Goal: Information Seeking & Learning: Check status

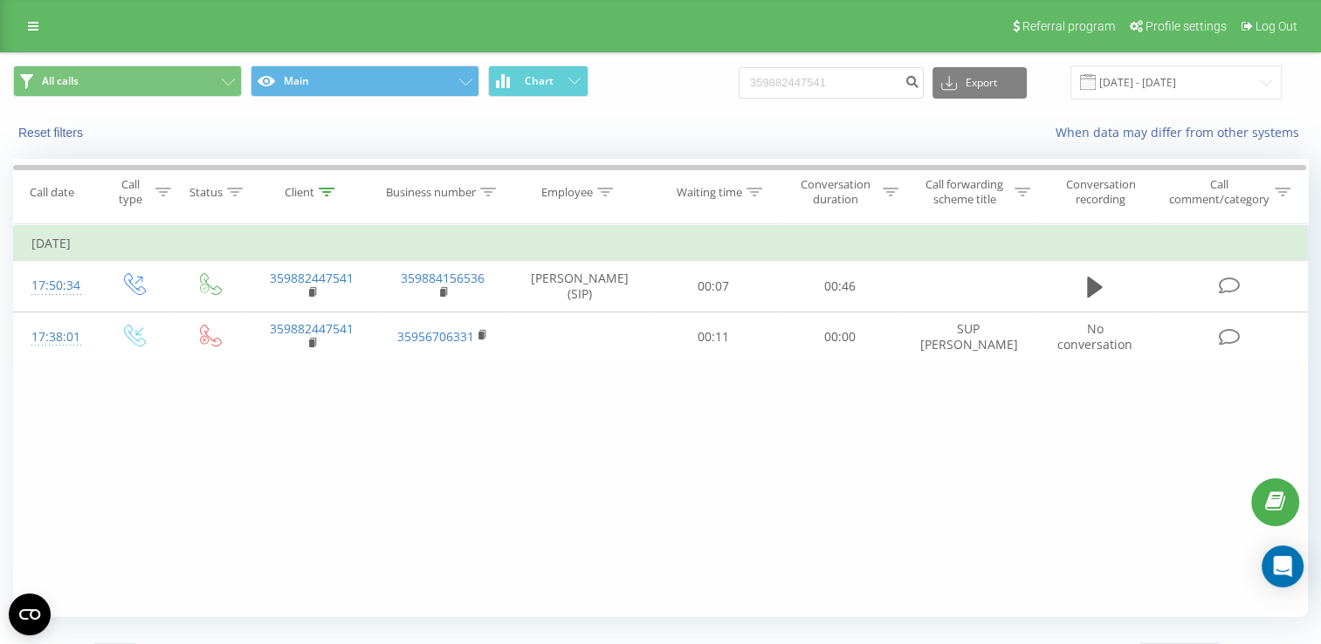
click at [0, 533] on html "luximmo.bg 359882447541 Projects luximmo.bg Dashboard Call center Call log Mess…" at bounding box center [660, 322] width 1321 height 644
click at [1266, 86] on input "[DATE] - [DATE]" at bounding box center [1175, 82] width 211 height 34
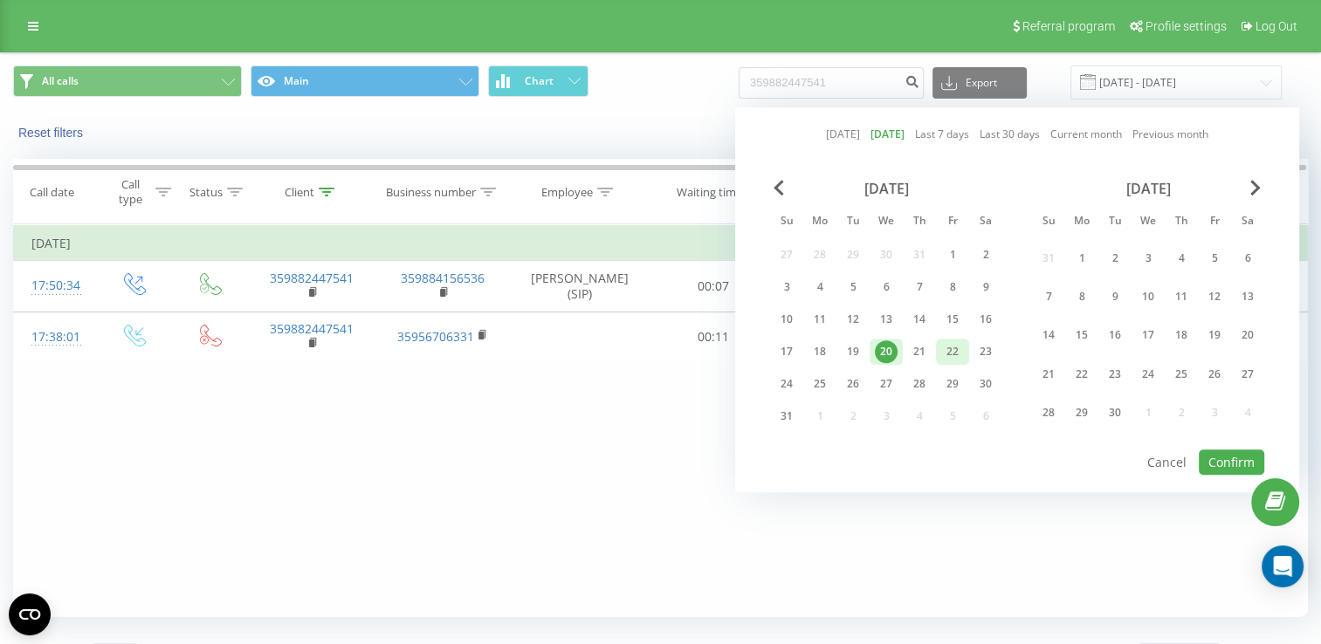
click at [936, 353] on div "22" at bounding box center [952, 352] width 33 height 26
click at [925, 356] on div "21" at bounding box center [919, 351] width 23 height 23
click at [1229, 455] on button "Confirm" at bounding box center [1230, 461] width 65 height 25
type input "21.08.2025 - 21.08.2025"
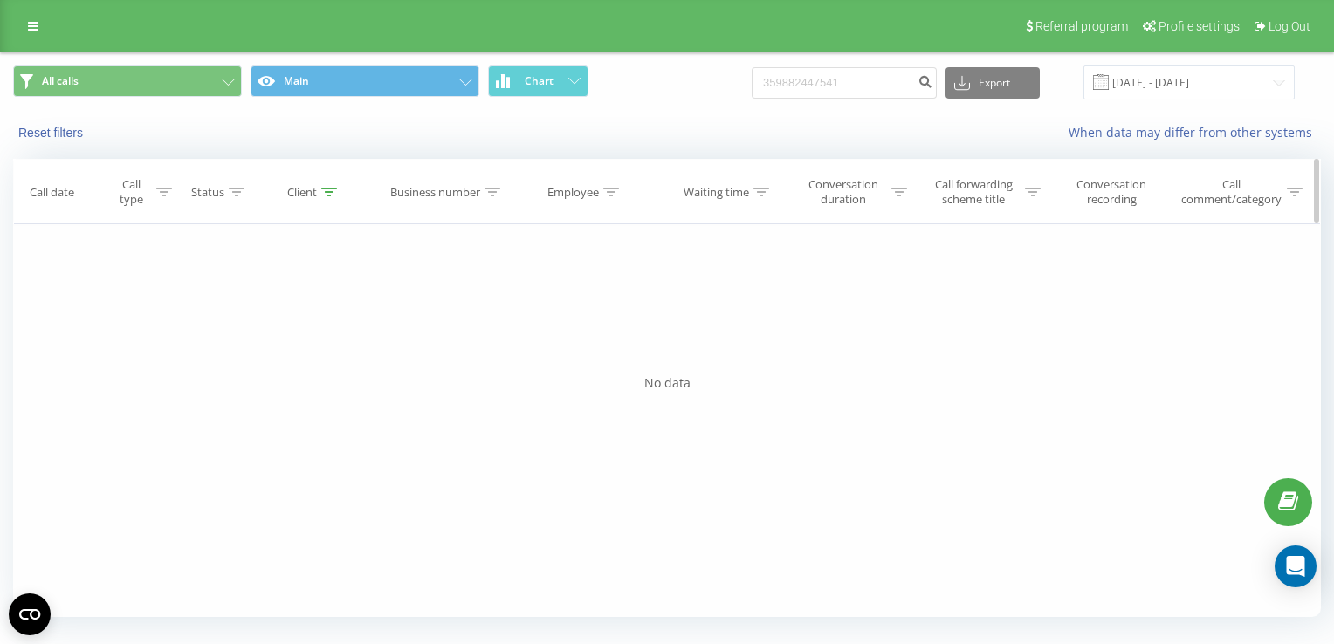
click at [339, 190] on div "Client" at bounding box center [314, 192] width 133 height 15
drag, startPoint x: 318, startPoint y: 313, endPoint x: 214, endPoint y: 309, distance: 104.0
click at [214, 309] on div "Filter by condition Equal Enter value Cancel OK Filter by condition Equal Enter…" at bounding box center [666, 420] width 1307 height 393
click at [360, 346] on span "OK" at bounding box center [351, 351] width 49 height 27
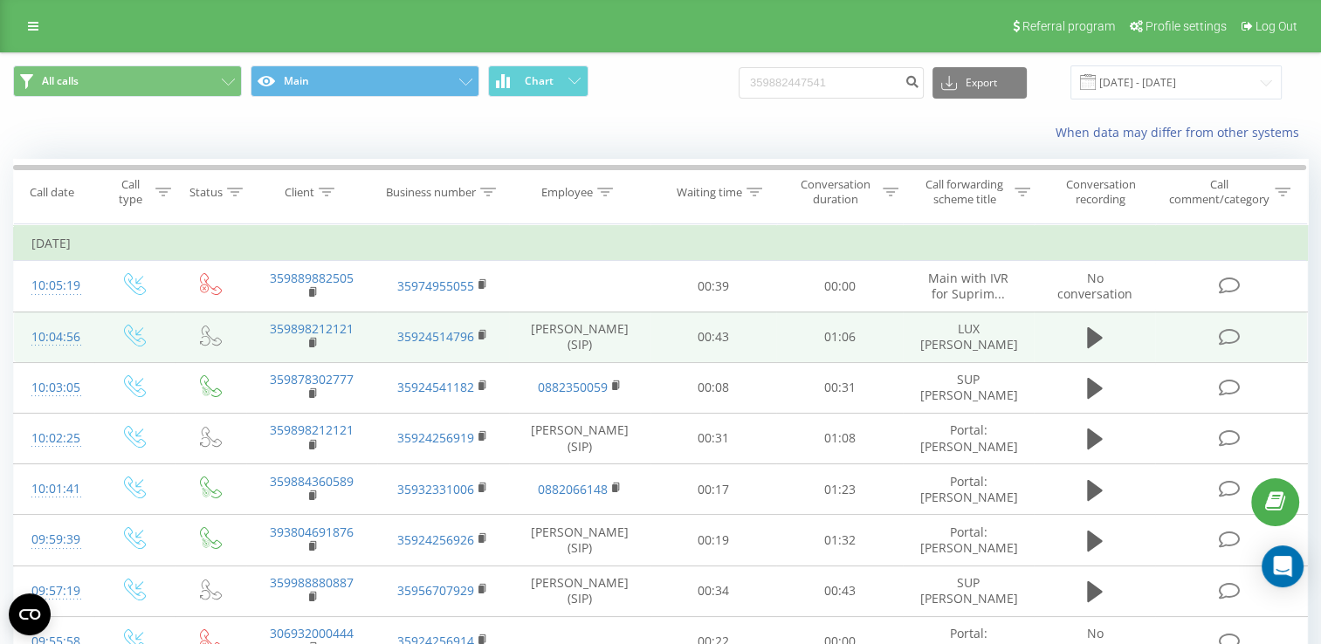
click at [307, 342] on td "359898212121" at bounding box center [311, 337] width 131 height 51
click at [311, 342] on rect at bounding box center [311, 344] width 5 height 8
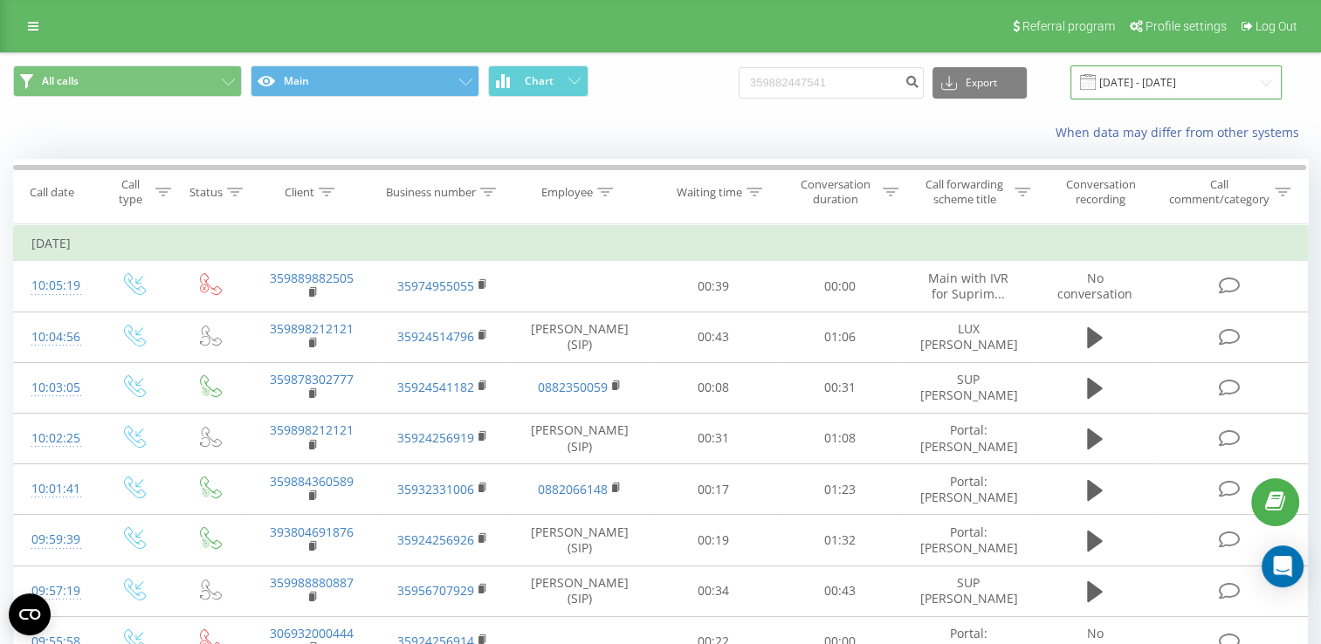
click at [1257, 86] on input "21.08.2025 - 21.08.2025" at bounding box center [1175, 82] width 211 height 34
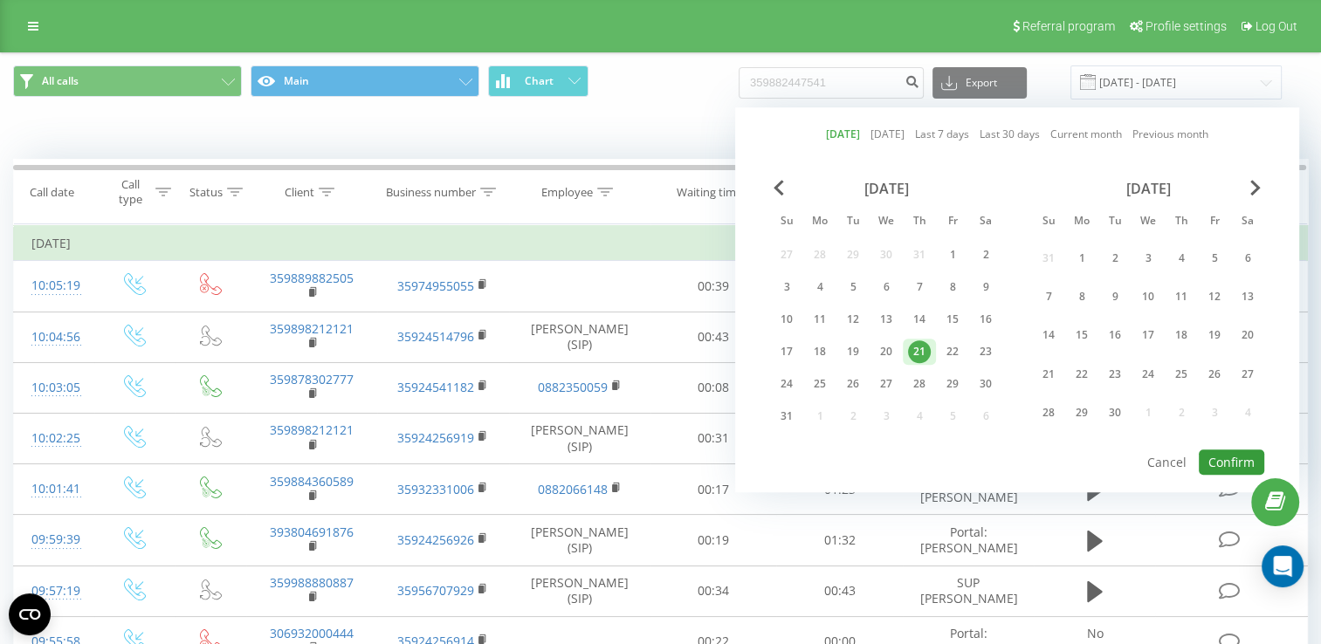
click at [1232, 463] on button "Confirm" at bounding box center [1230, 461] width 65 height 25
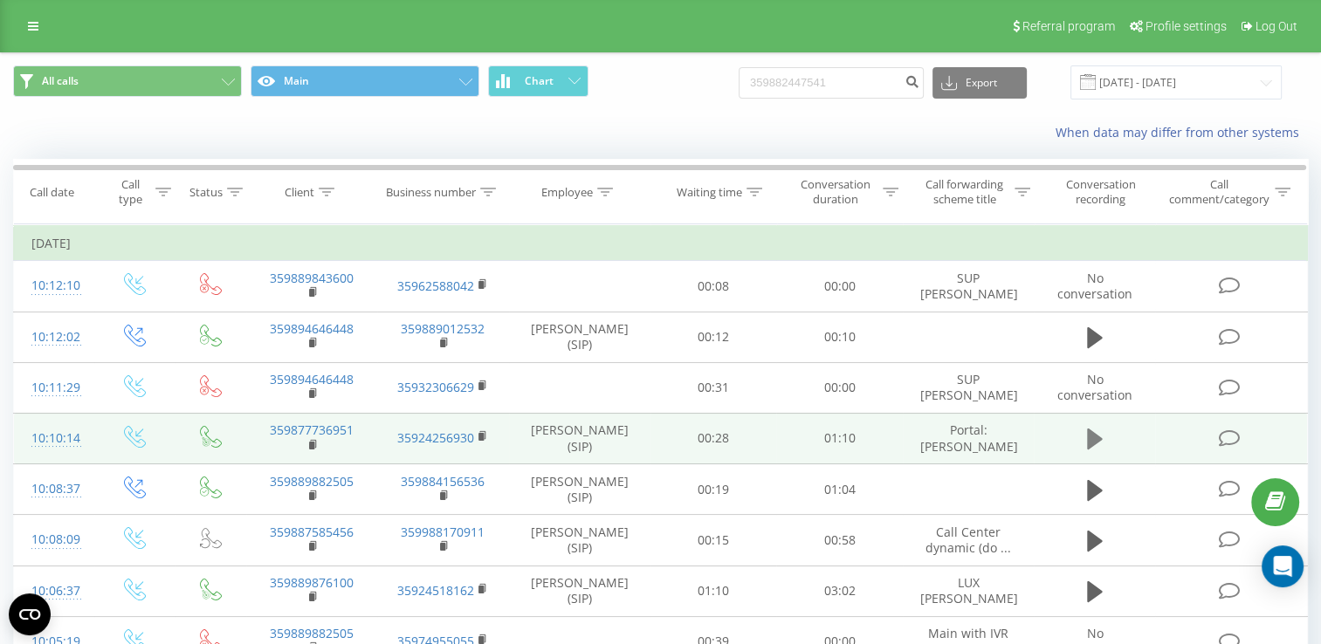
click at [1087, 438] on icon at bounding box center [1095, 439] width 16 height 21
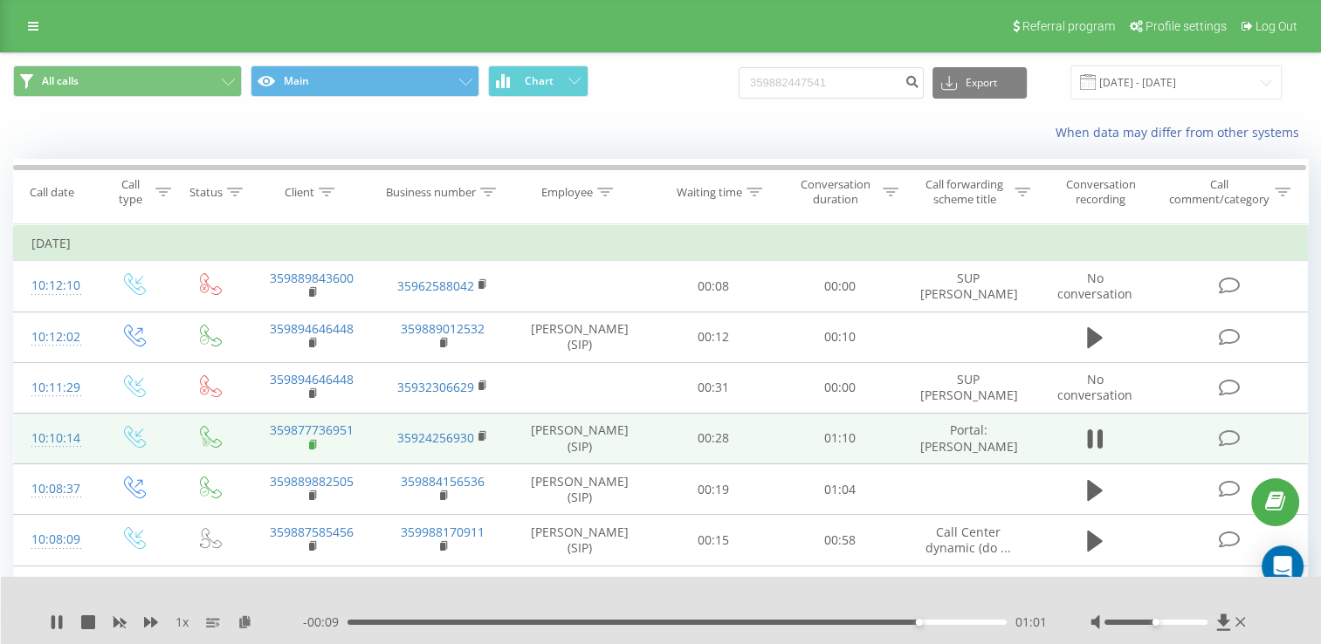
click at [313, 445] on rect at bounding box center [311, 446] width 5 height 8
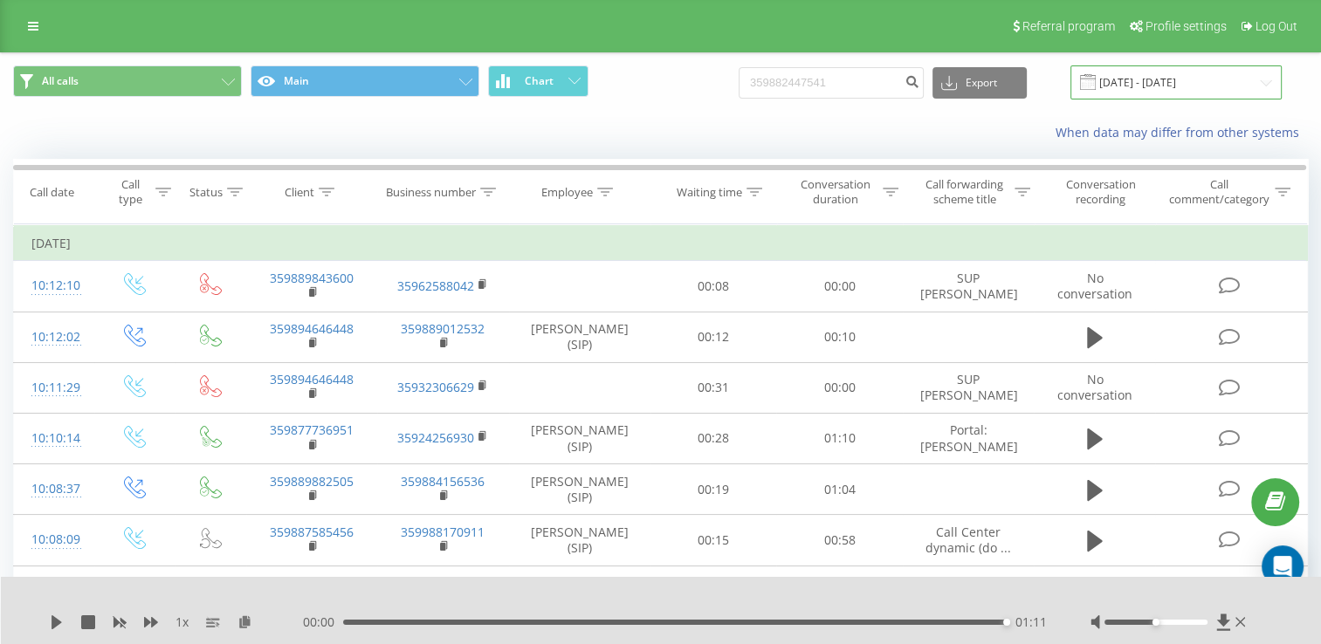
click at [1259, 87] on input "21.08.2025 - 21.08.2025" at bounding box center [1175, 82] width 211 height 34
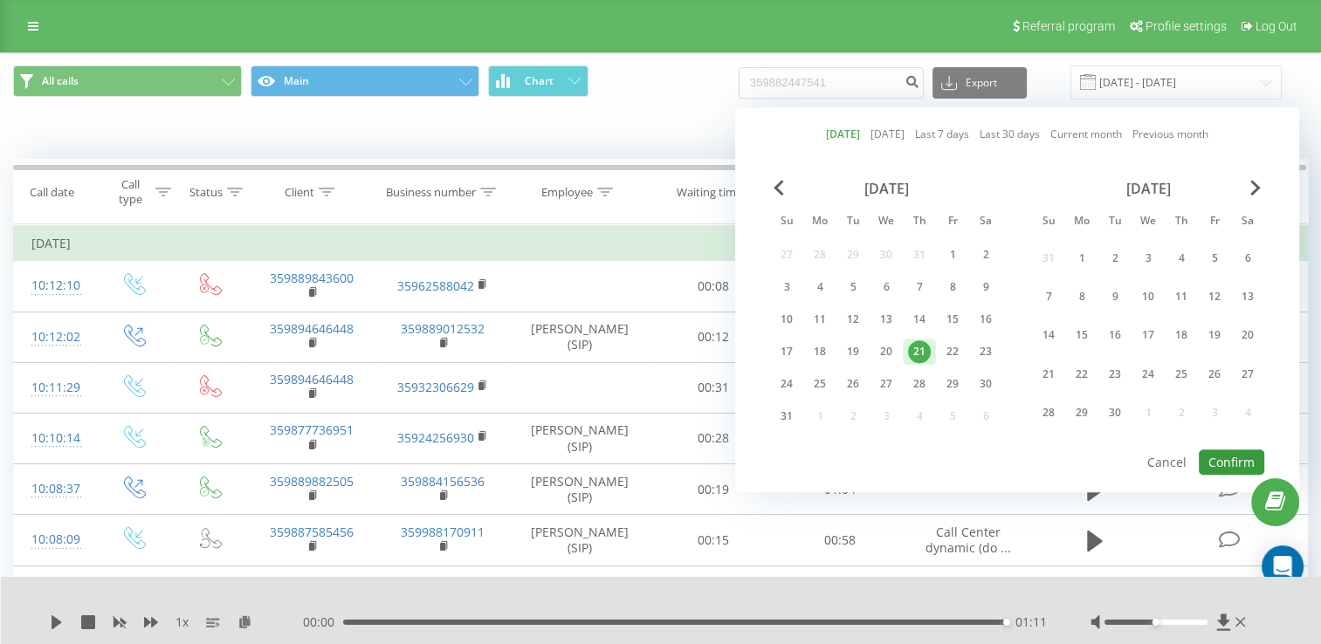
click at [1214, 460] on button "Confirm" at bounding box center [1230, 461] width 65 height 25
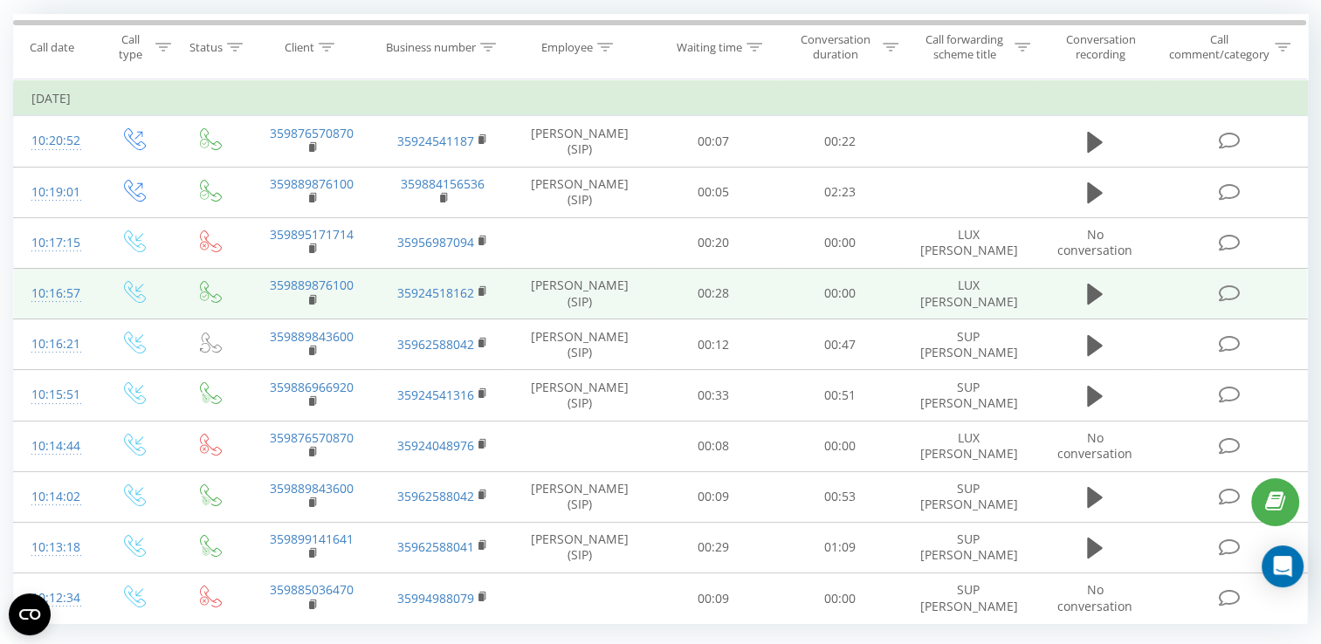
scroll to position [175, 0]
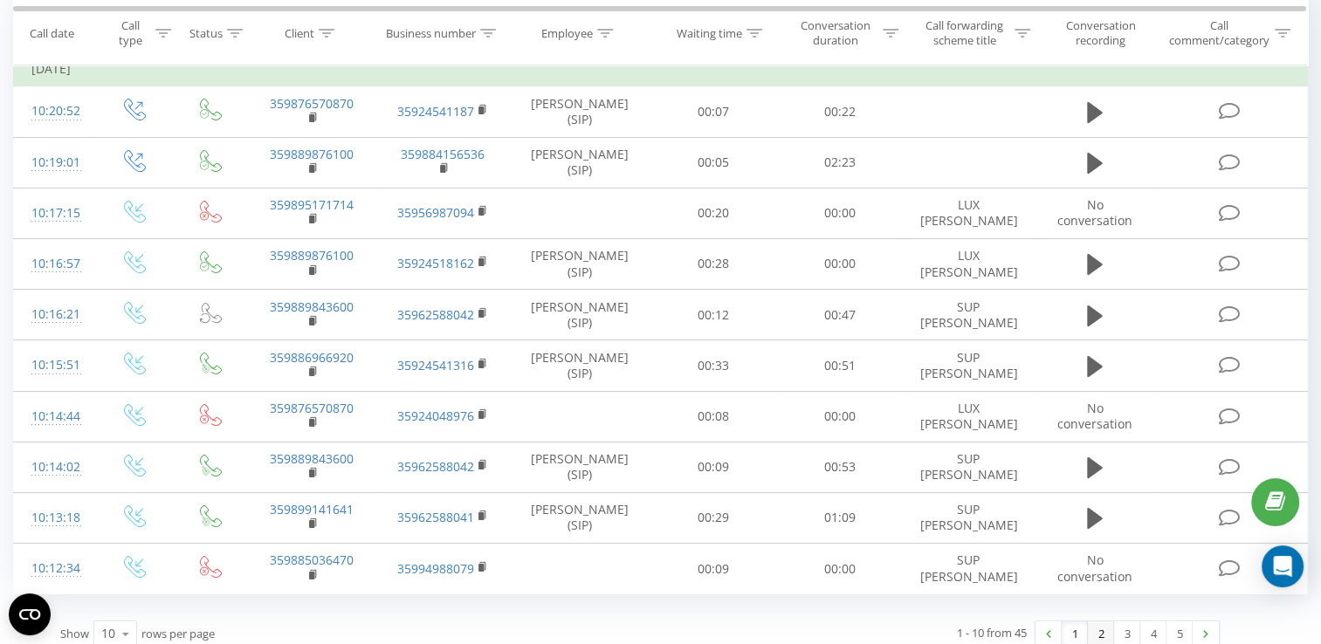
click at [1099, 636] on link "2" at bounding box center [1100, 633] width 26 height 24
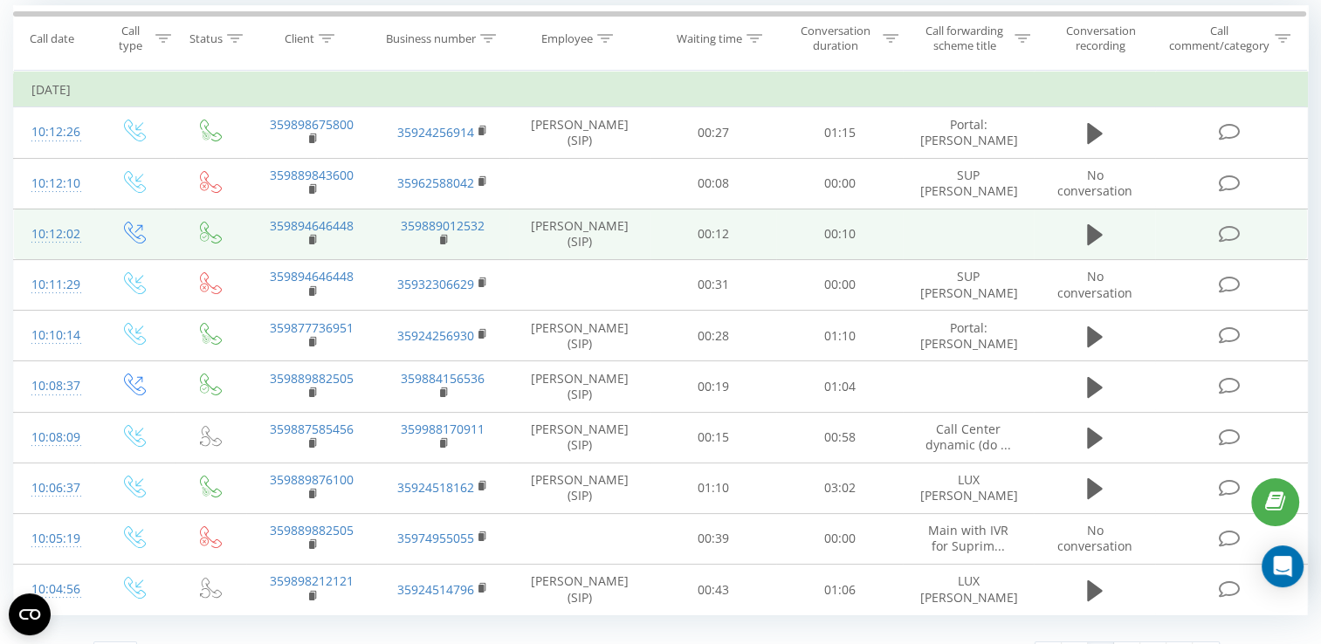
scroll to position [187, 0]
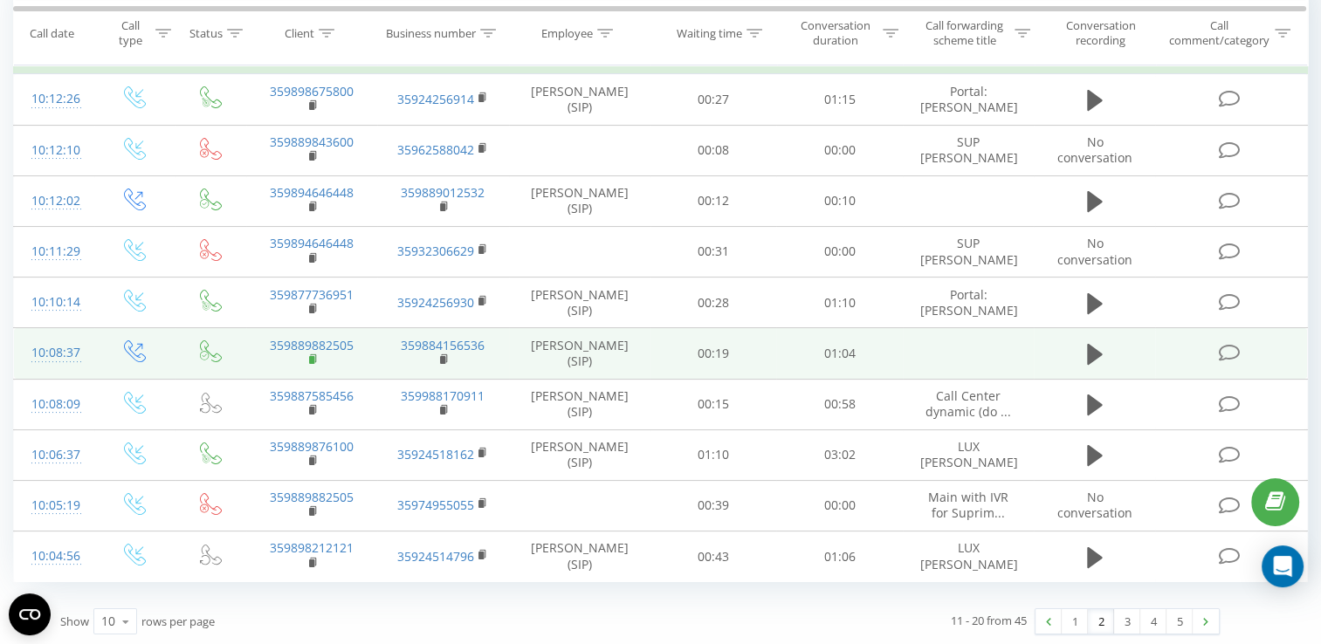
click at [311, 358] on rect at bounding box center [311, 360] width 5 height 8
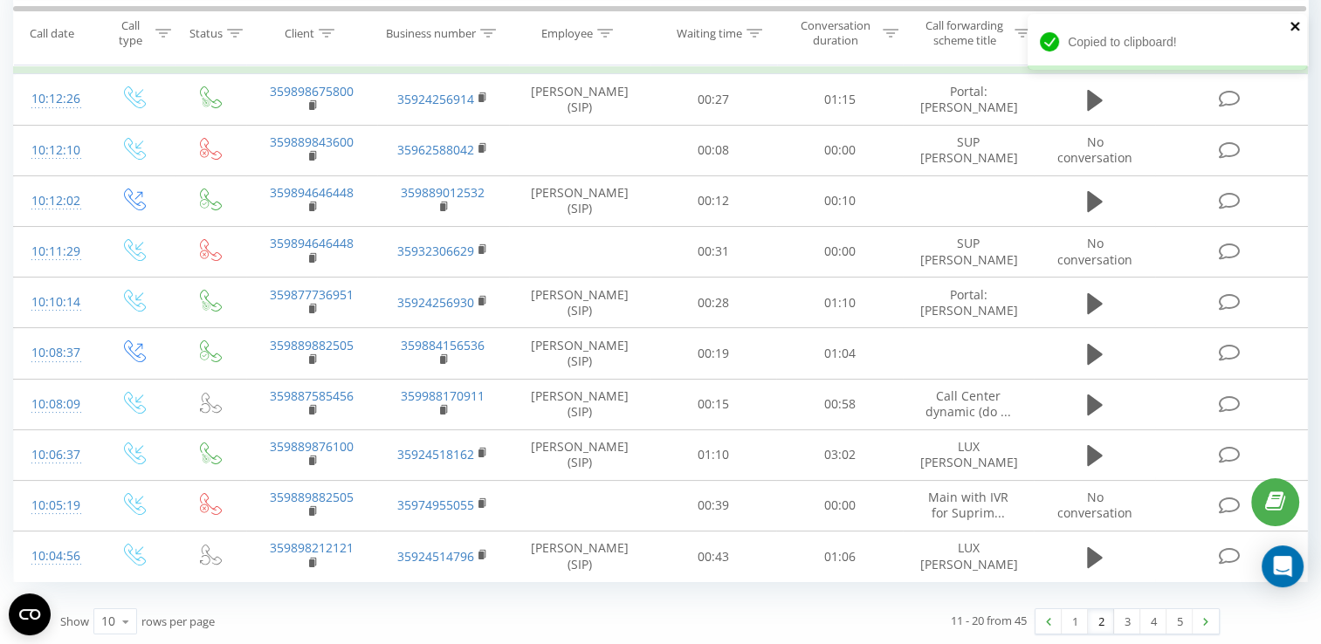
click at [1293, 24] on icon "close" at bounding box center [1295, 26] width 12 height 14
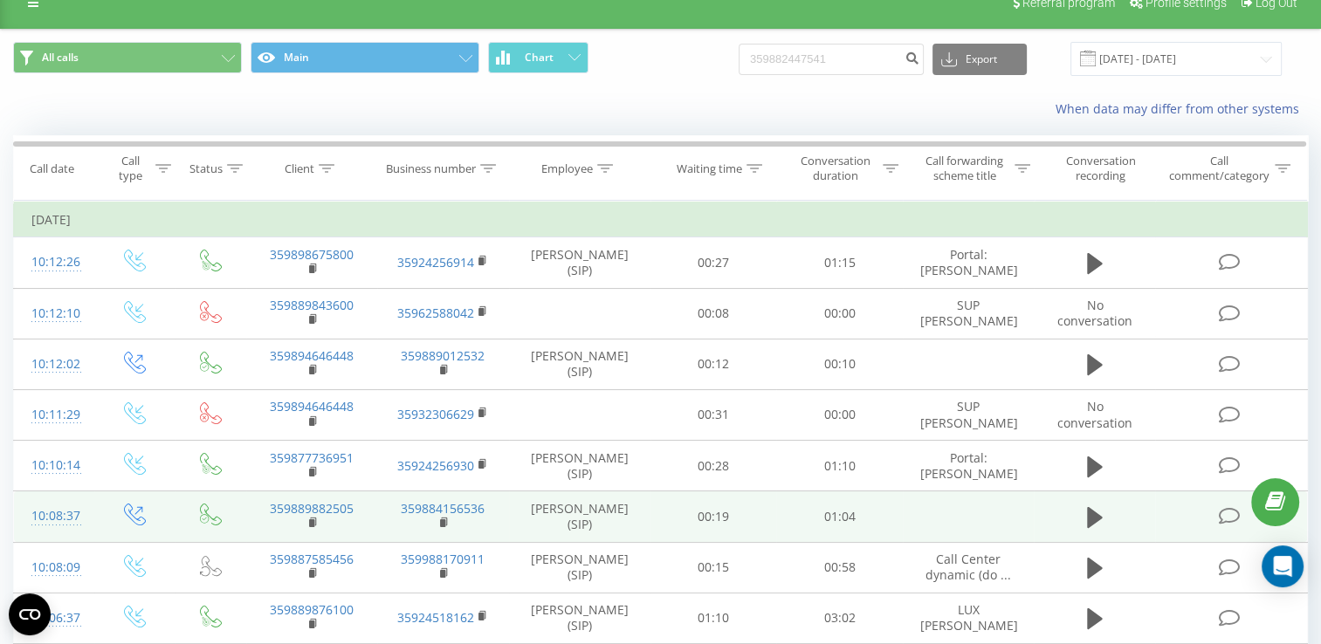
scroll to position [12, 0]
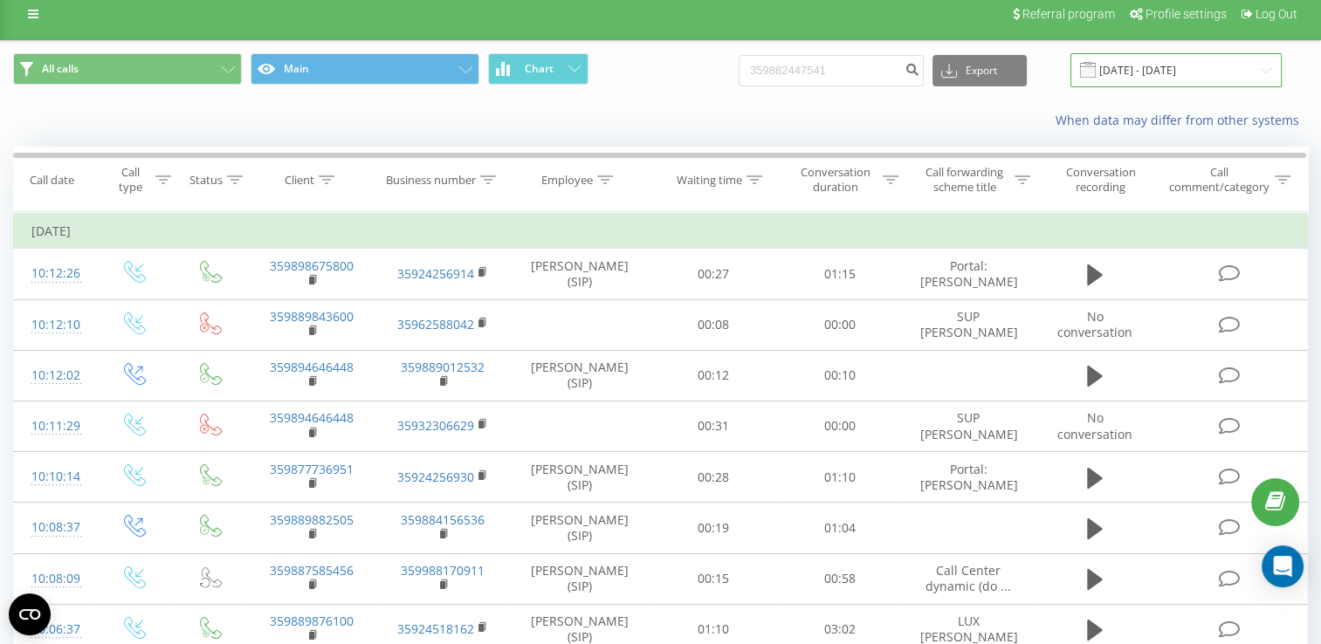
click at [1262, 75] on input "21.08.2025 - 21.08.2025" at bounding box center [1175, 70] width 211 height 34
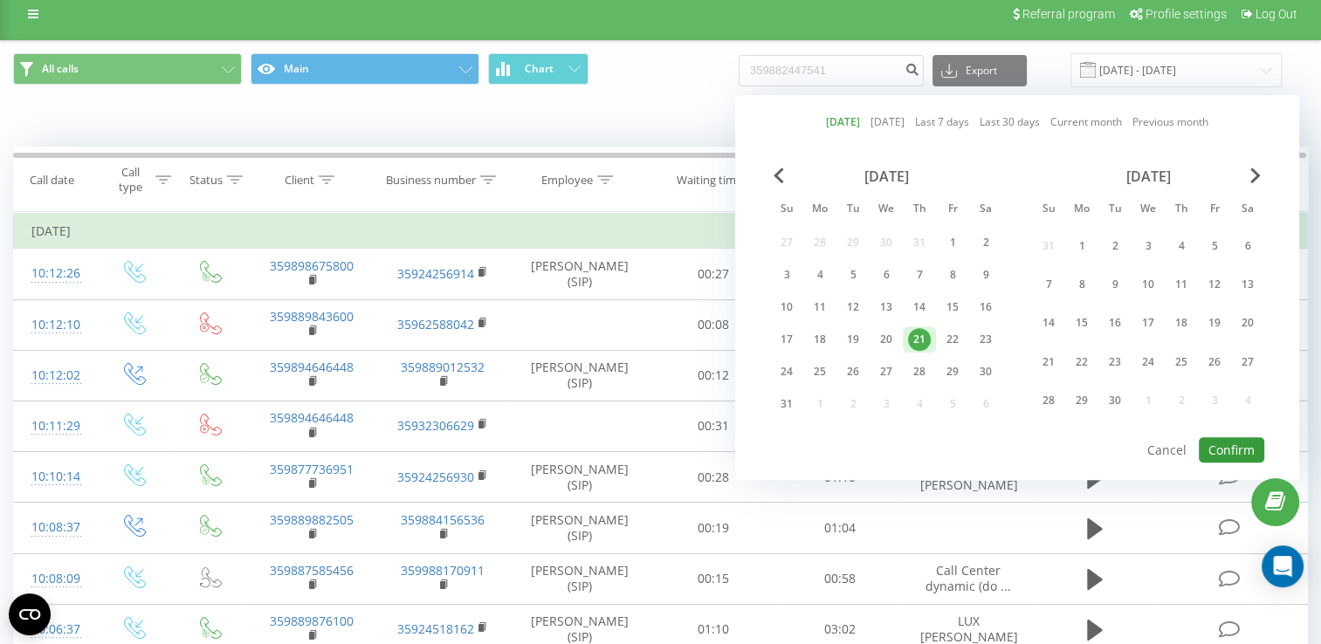
click at [1222, 442] on button "Confirm" at bounding box center [1230, 449] width 65 height 25
